Goal: Transaction & Acquisition: Download file/media

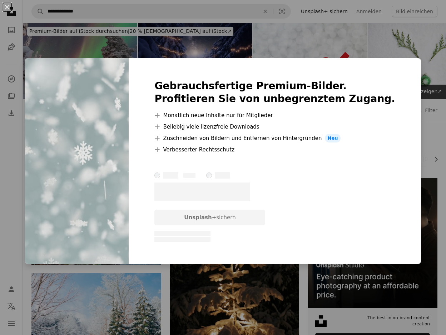
scroll to position [286, 0]
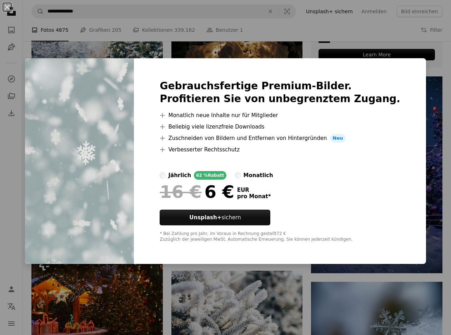
click at [432, 126] on div "An X shape Gebrauchsfertige Premium-Bilder. Profitieren Sie von unbegrenztem Zu…" at bounding box center [225, 167] width 451 height 335
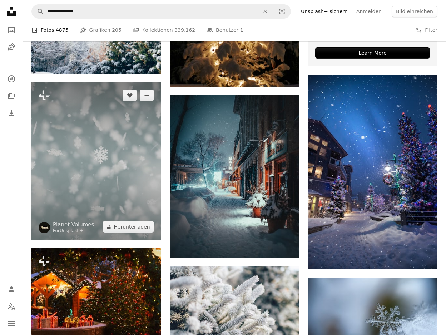
click at [55, 193] on img at bounding box center [96, 161] width 130 height 157
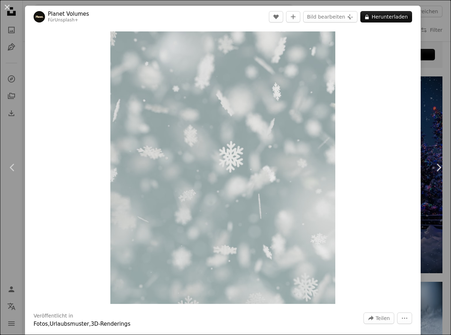
click at [4, 7] on button "An X shape" at bounding box center [7, 7] width 9 height 9
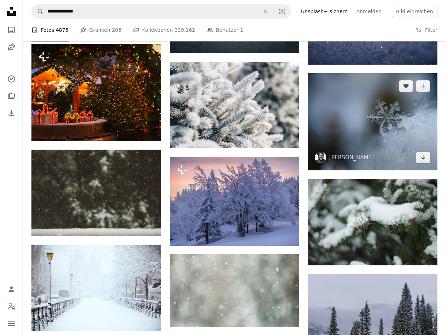
scroll to position [571, 0]
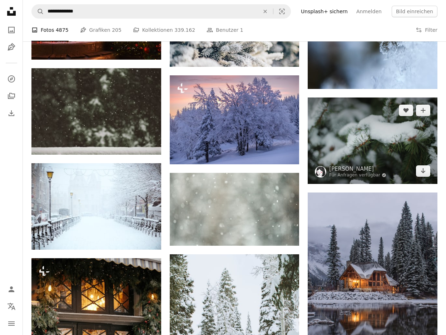
click at [360, 148] on img at bounding box center [373, 141] width 130 height 86
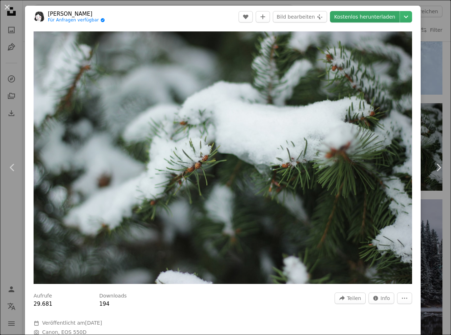
click at [378, 14] on link "Kostenlos herunterladen" at bounding box center [365, 16] width 70 height 11
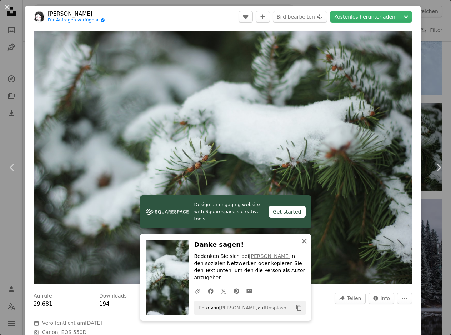
drag, startPoint x: 300, startPoint y: 246, endPoint x: 308, endPoint y: 244, distance: 7.7
click at [300, 245] on icon "An X shape" at bounding box center [304, 241] width 9 height 9
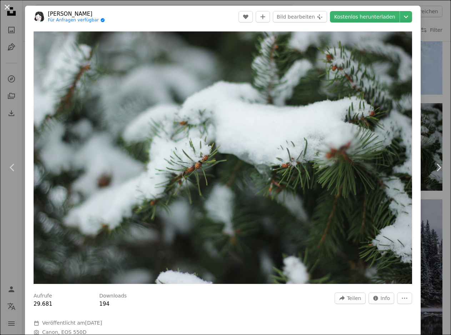
click at [6, 5] on button "An X shape" at bounding box center [7, 7] width 9 height 9
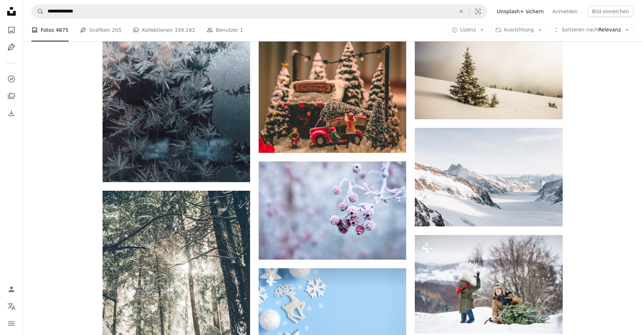
scroll to position [1679, 0]
